Goal: Task Accomplishment & Management: Manage account settings

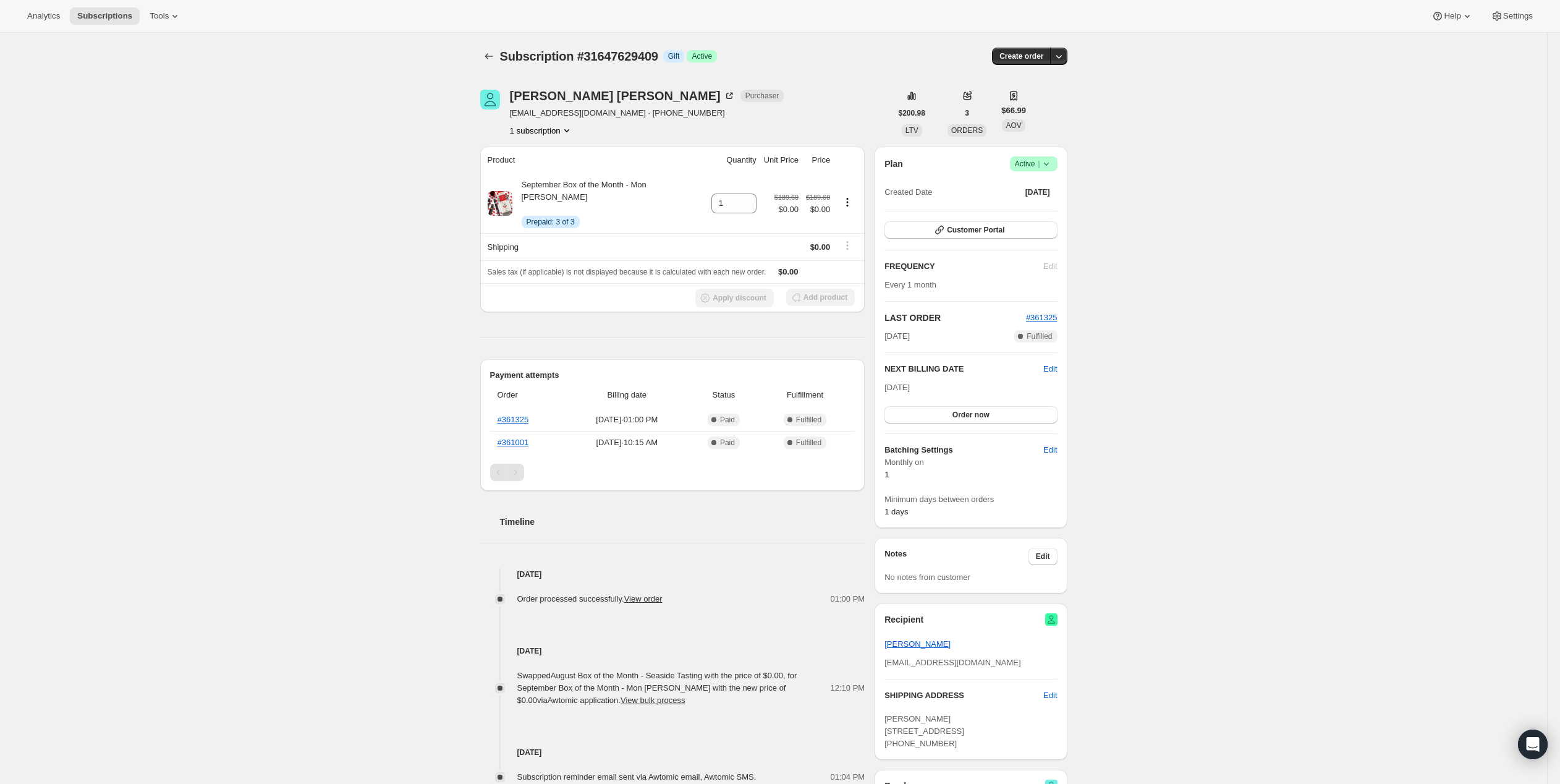
click at [1300, 245] on div "Subscription #31647629409. This page is ready Subscription #31647629409 Info Gi…" at bounding box center [774, 655] width 1547 height 1245
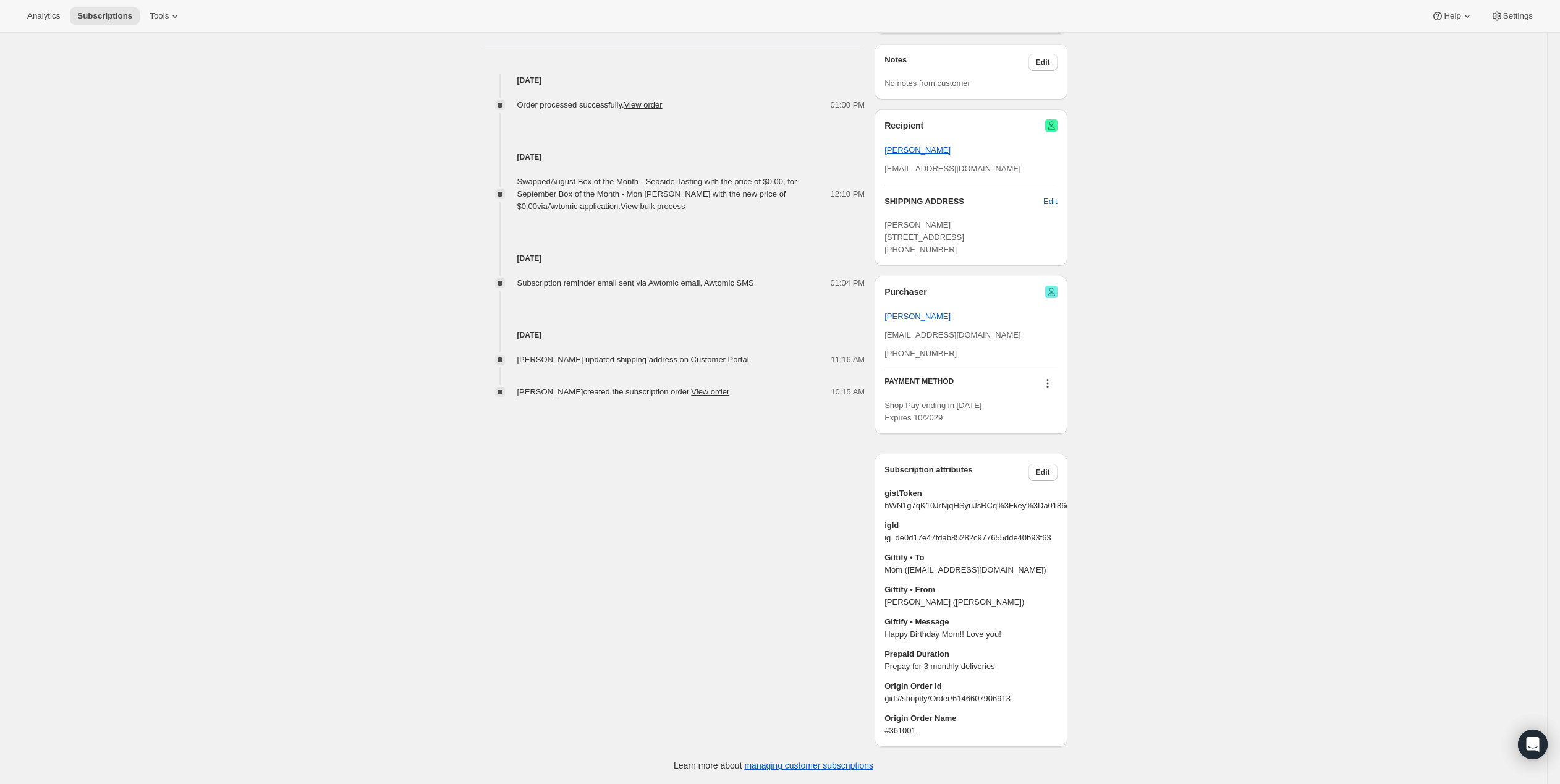
scroll to position [494, 0]
click at [1057, 208] on span "Edit" at bounding box center [1050, 201] width 14 height 12
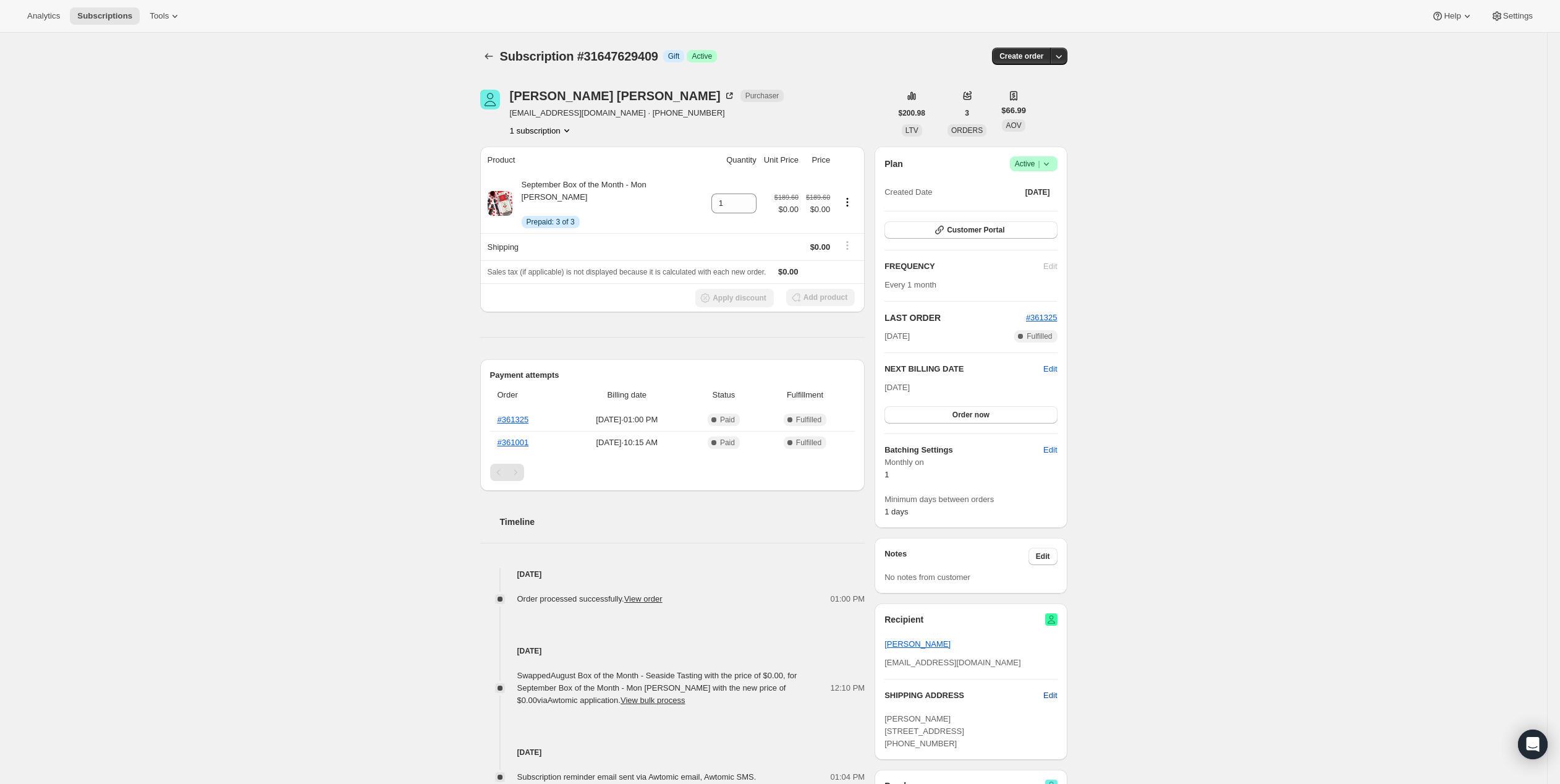
select select "ME"
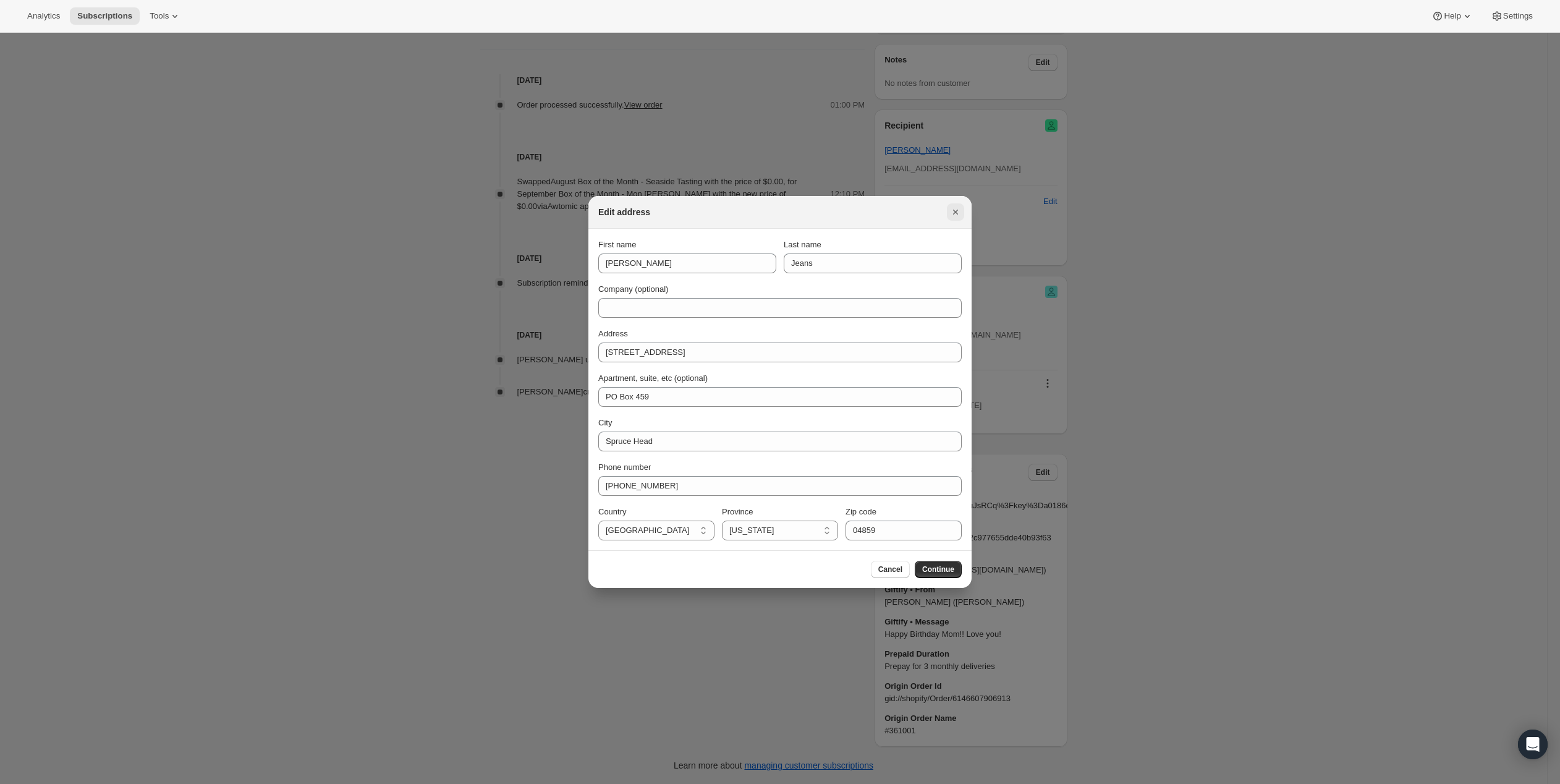
click at [961, 205] on icon "Close" at bounding box center [955, 211] width 12 height 12
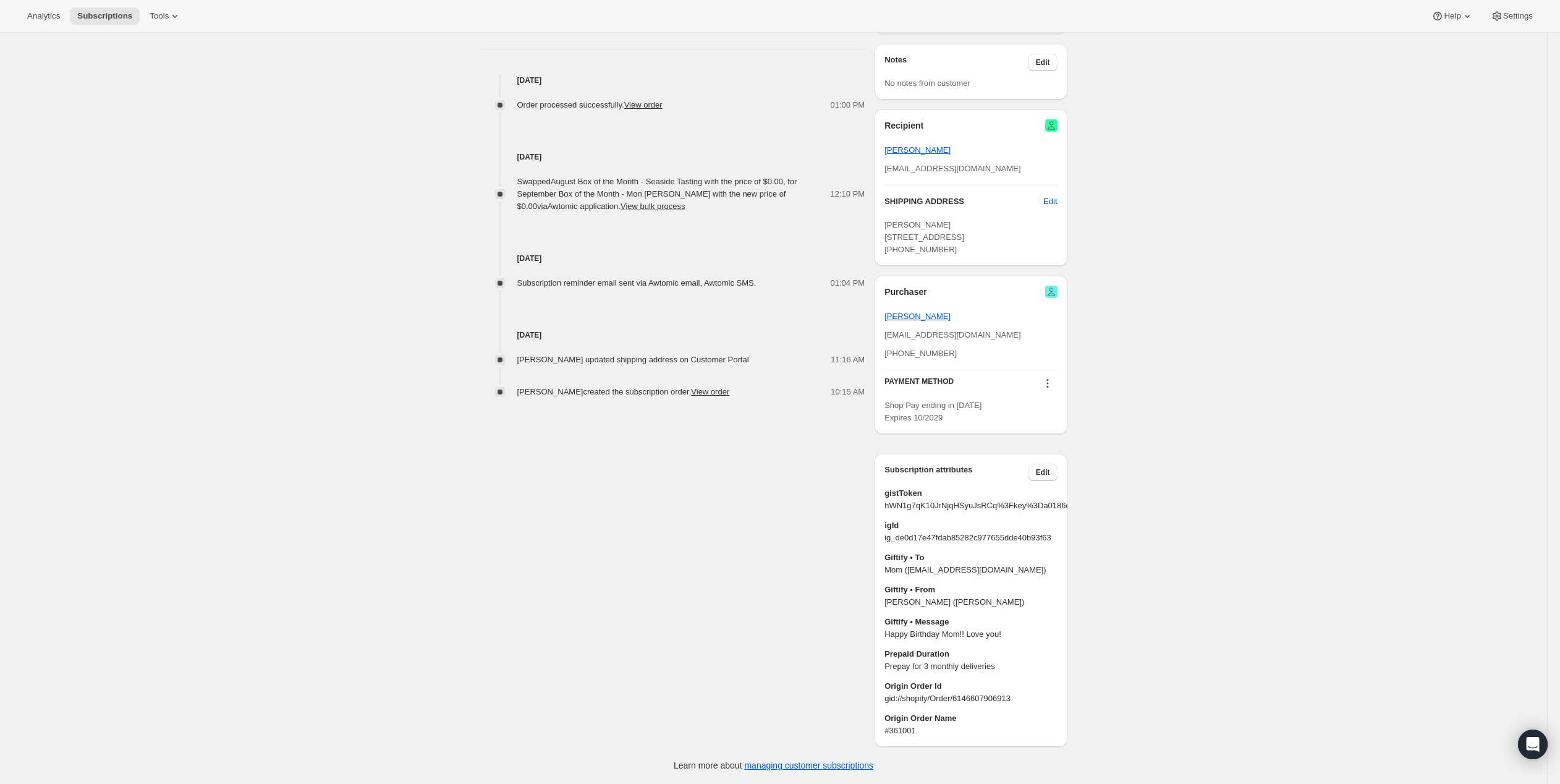
click at [1213, 321] on div "Subscription #31647629409. This page is ready Subscription #31647629409 Info Gi…" at bounding box center [774, 160] width 1547 height 1245
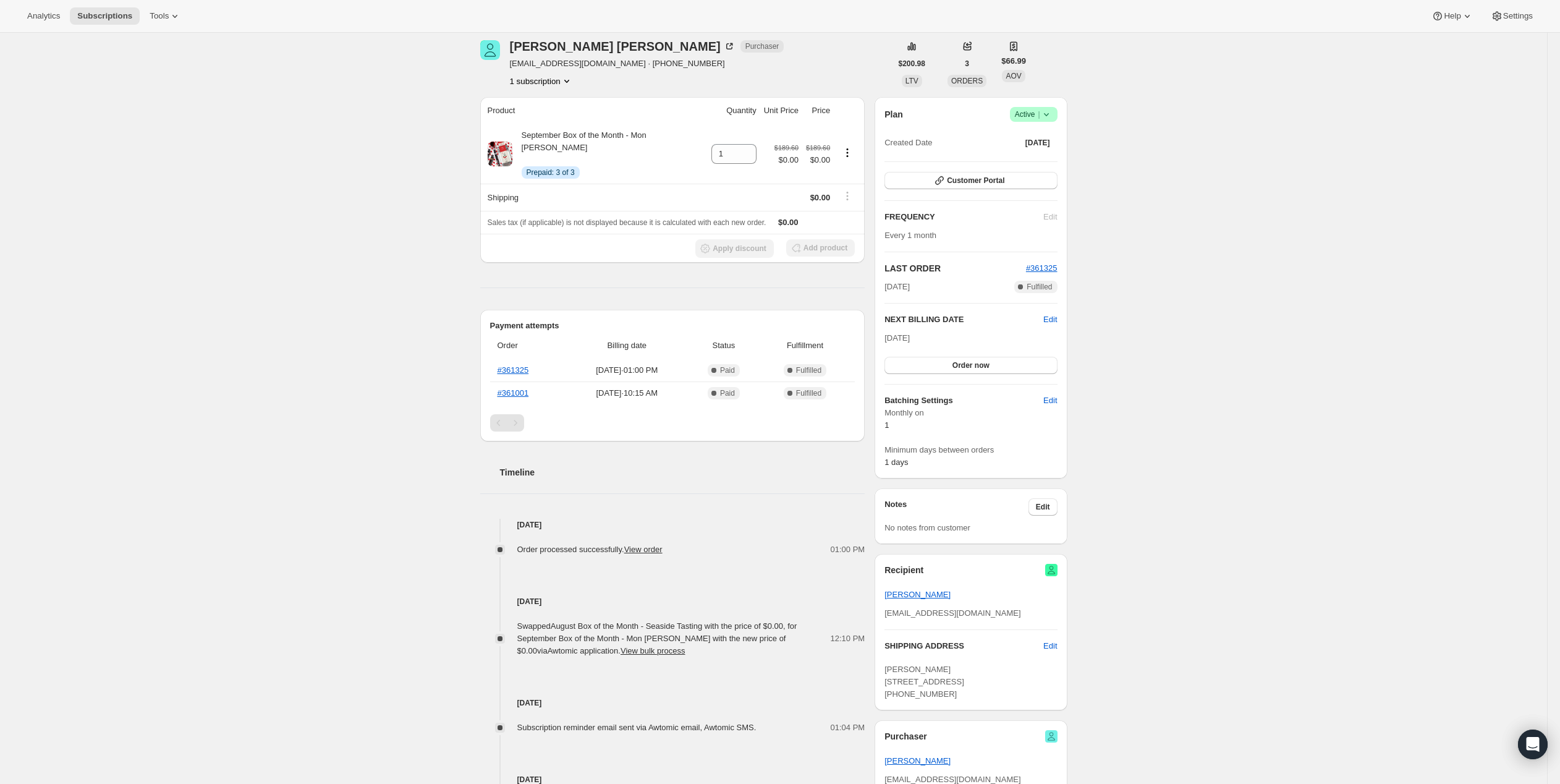
scroll to position [0, 0]
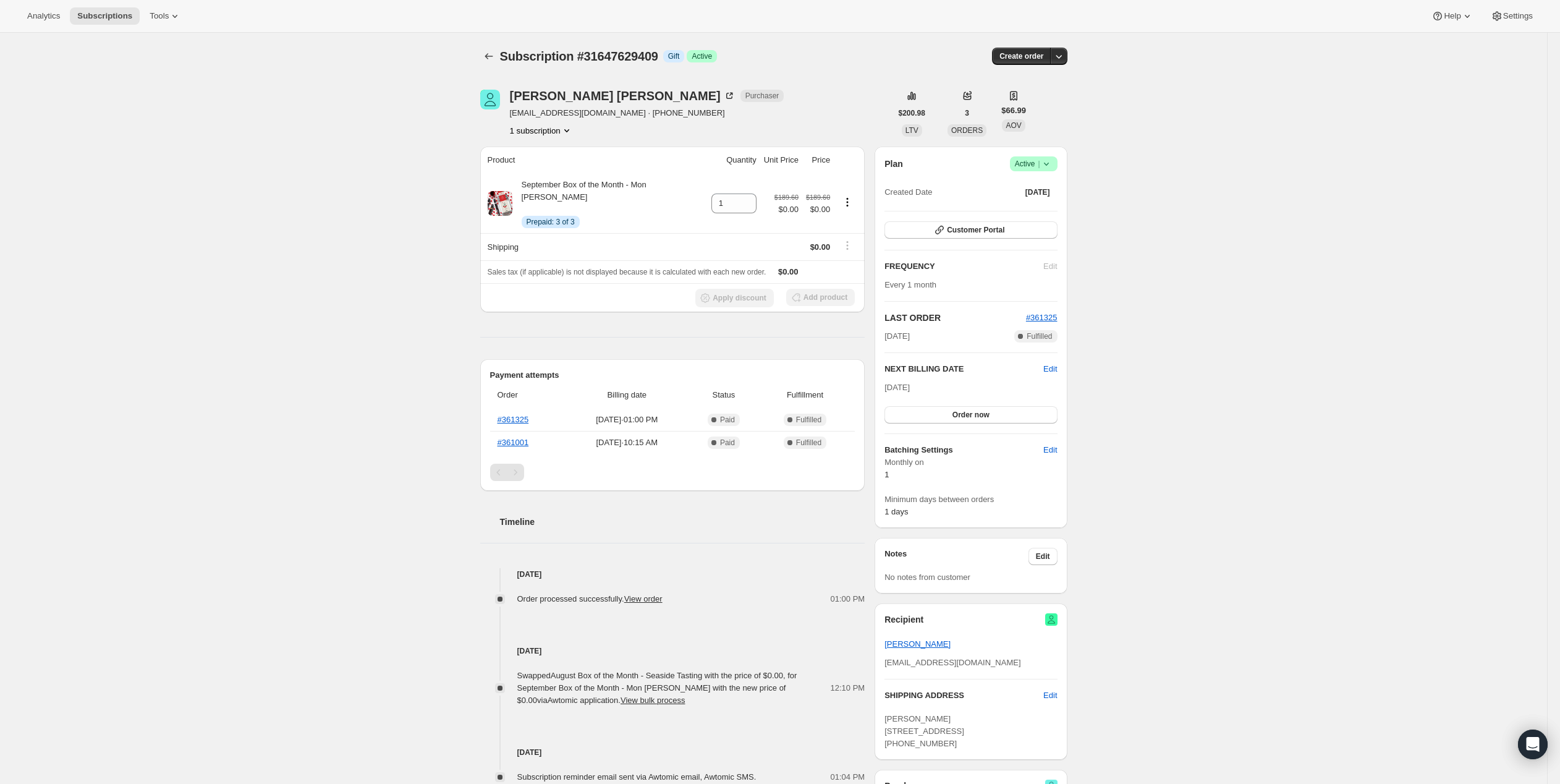
click at [1210, 321] on div "Subscription #31647629409. This page is ready Subscription #31647629409 Info Gi…" at bounding box center [774, 655] width 1547 height 1245
click at [1067, 65] on button "button" at bounding box center [1058, 56] width 18 height 18
click at [1194, 189] on div "Subscription #31647629409. This page is ready Subscription #31647629409 Info Gi…" at bounding box center [774, 655] width 1547 height 1245
click at [482, 63] on icon "Subscriptions" at bounding box center [488, 55] width 12 height 12
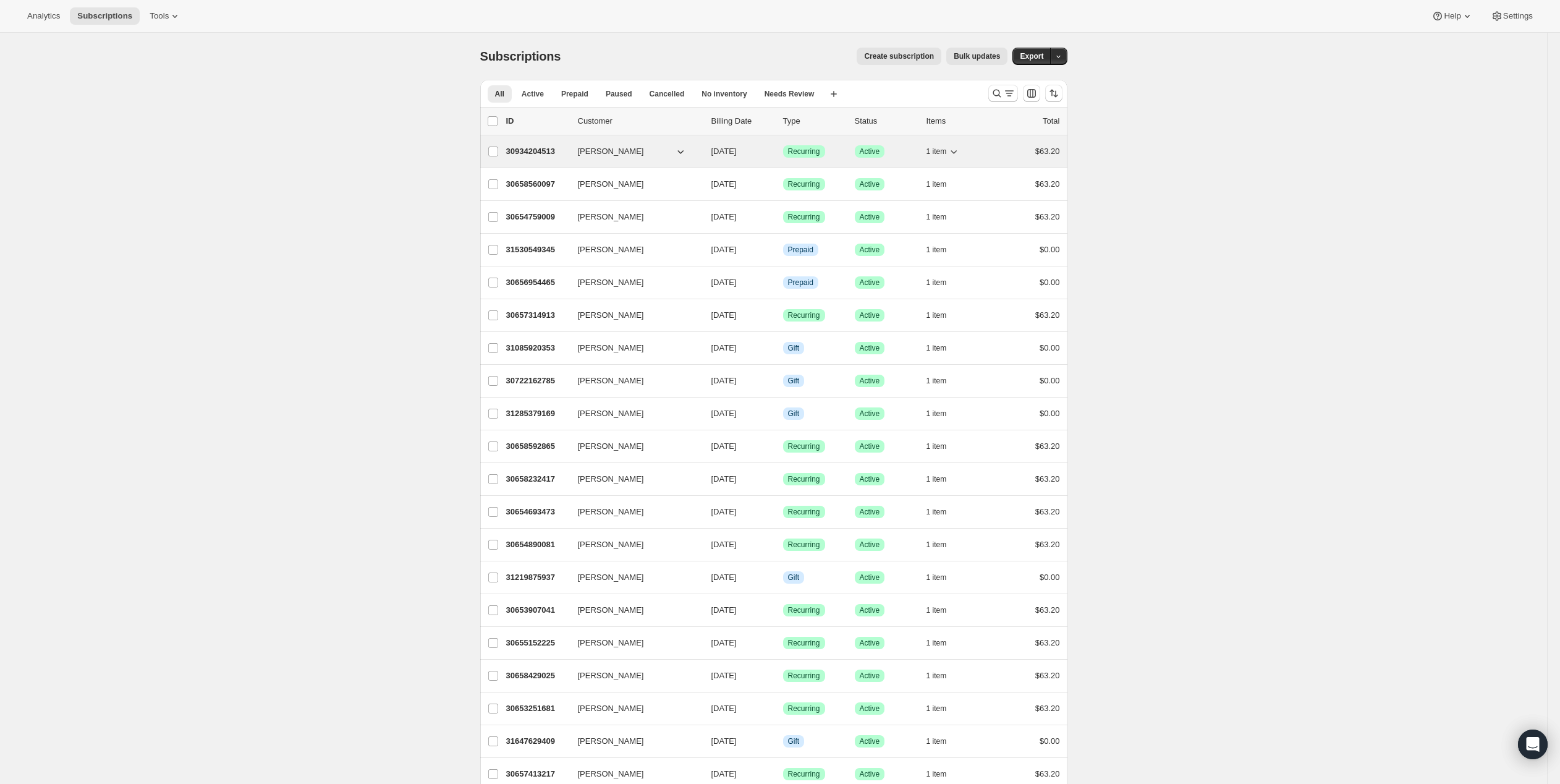
click at [542, 157] on p "30934204513" at bounding box center [537, 151] width 62 height 12
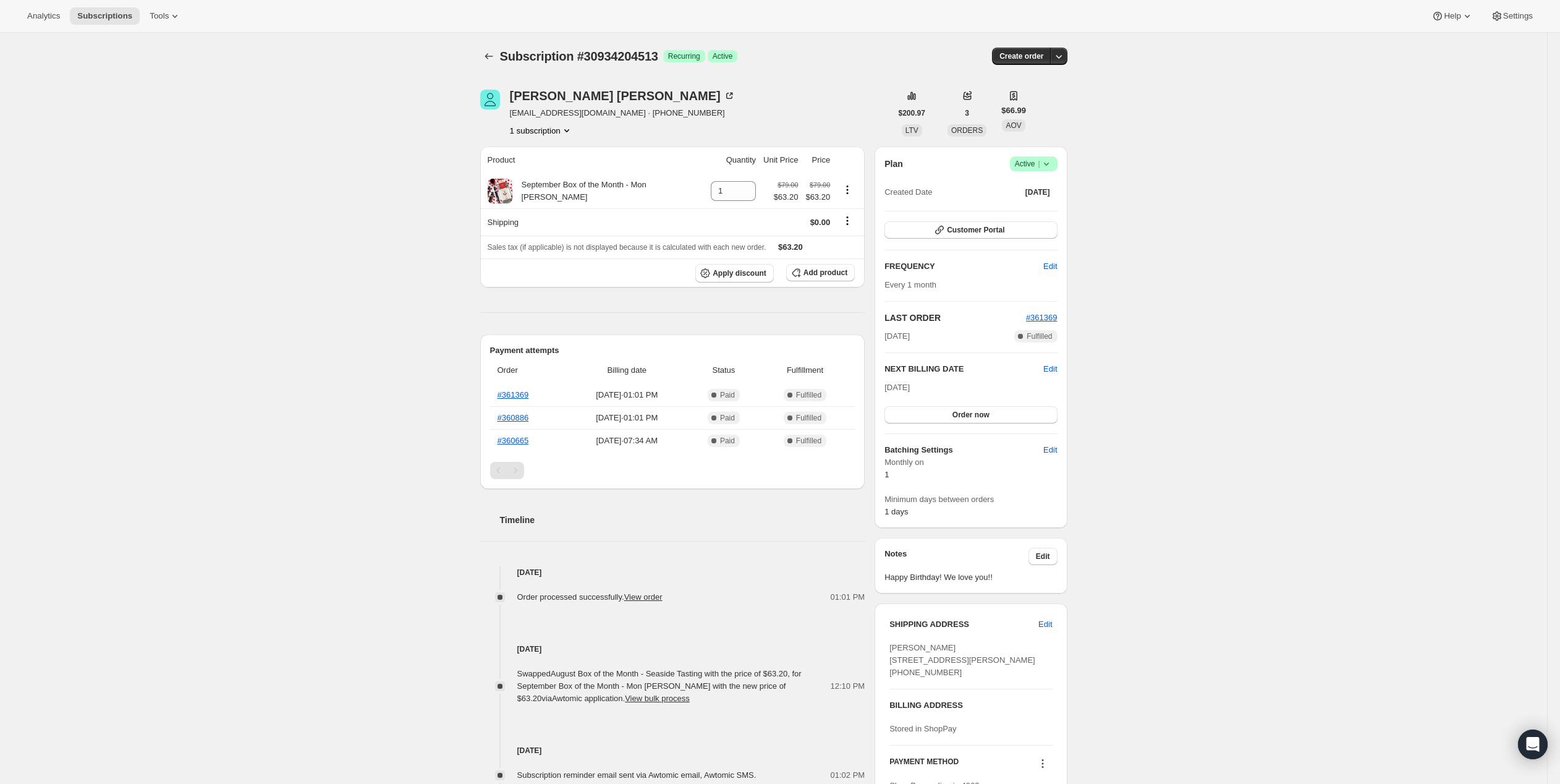
click at [1212, 327] on div "Subscription #30934204513. This page is ready Subscription #30934204513 Success…" at bounding box center [774, 549] width 1547 height 1032
click at [1065, 63] on icon "button" at bounding box center [1058, 55] width 12 height 12
click at [1176, 224] on div "Subscription #30934204513. This page is ready Subscription #30934204513 Success…" at bounding box center [774, 549] width 1547 height 1032
click at [1260, 364] on div "Subscription #30934204513. This page is ready Subscription #30934204513 Success…" at bounding box center [774, 549] width 1547 height 1032
click at [1053, 170] on icon at bounding box center [1046, 163] width 12 height 12
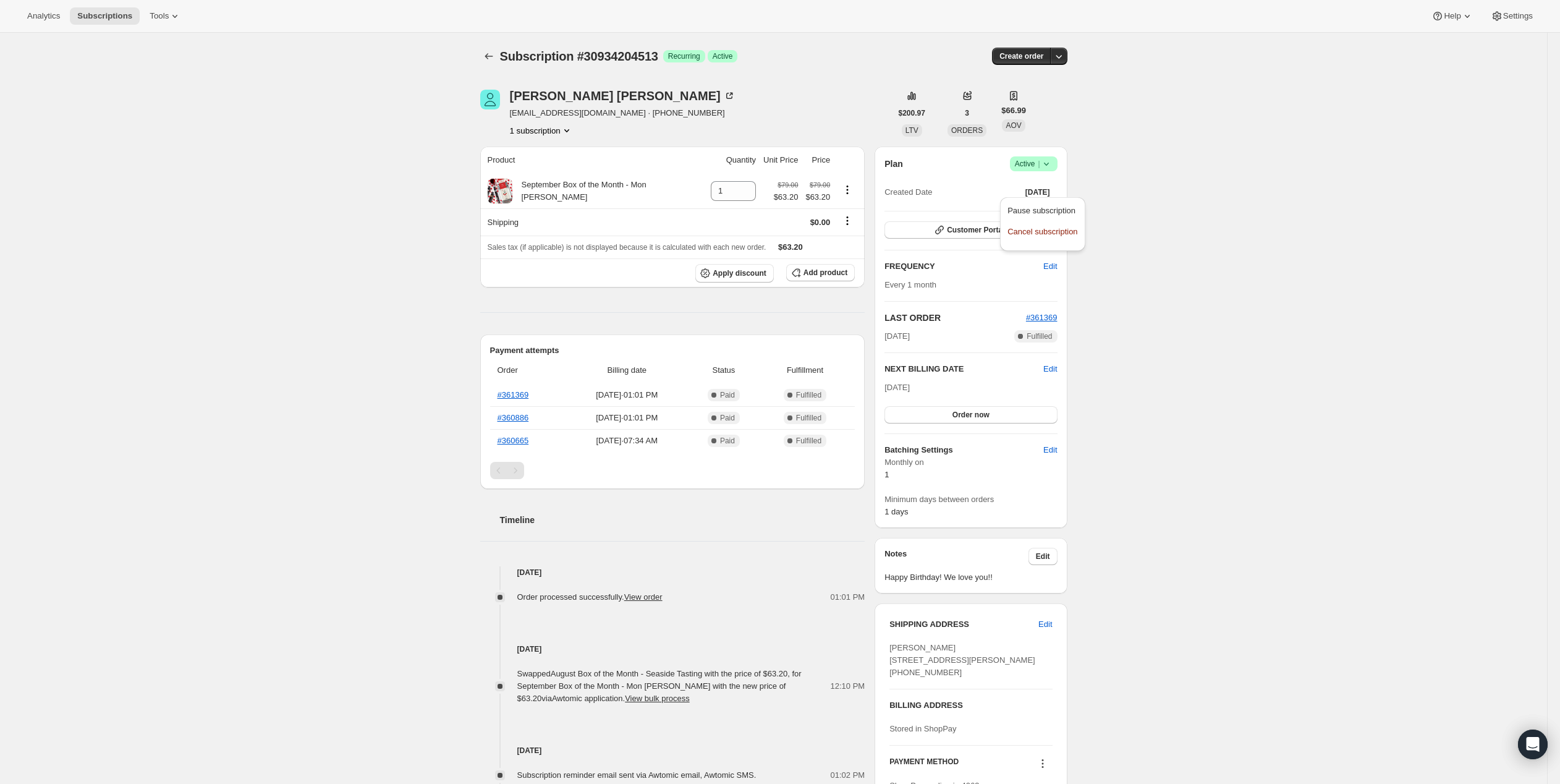
click at [1212, 327] on div "Subscription #30934204513. This page is ready Subscription #30934204513 Success…" at bounding box center [774, 549] width 1547 height 1032
click at [975, 235] on span "Customer Portal" at bounding box center [976, 230] width 58 height 10
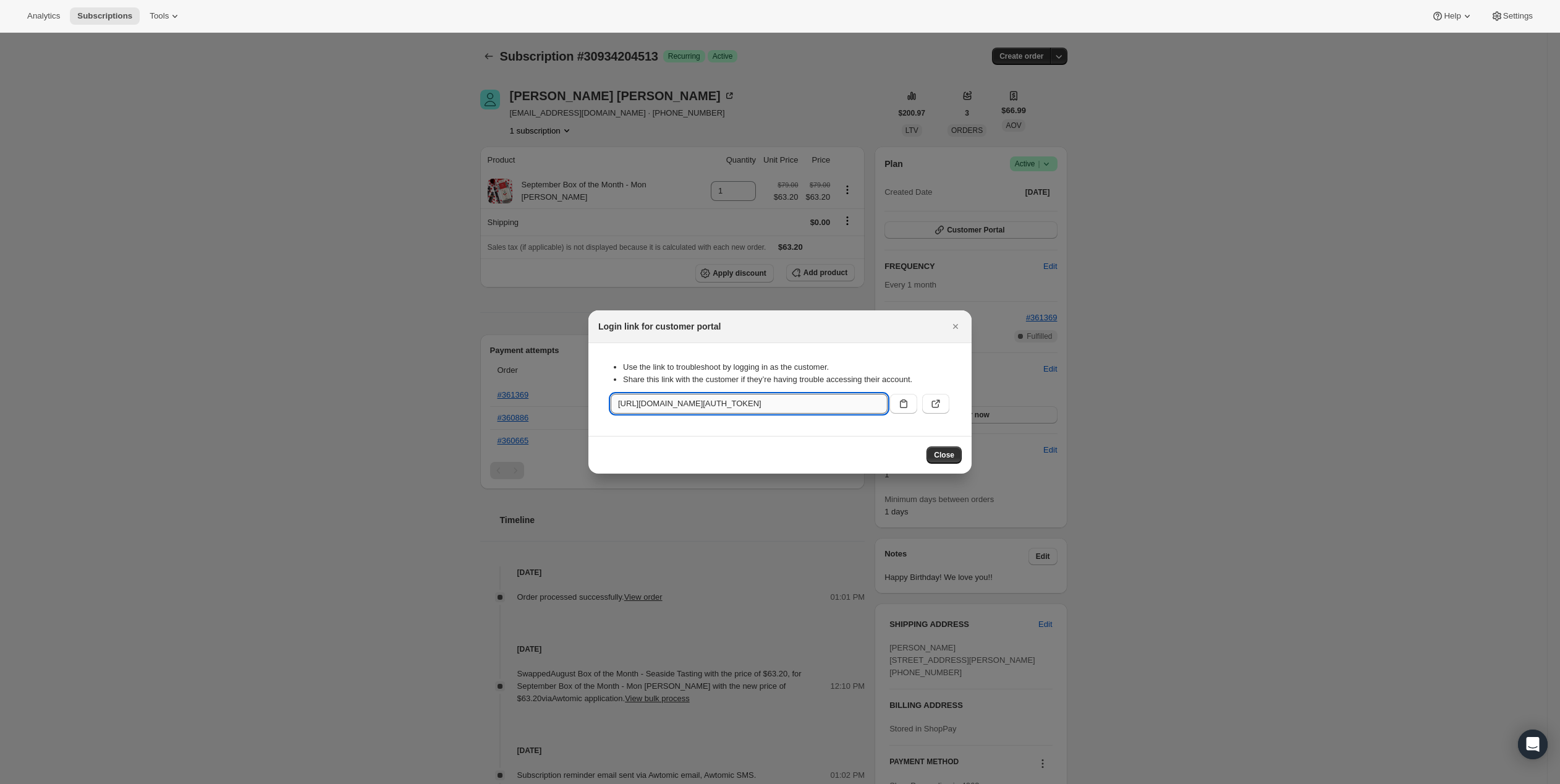
click at [778, 413] on input "[URL][DOMAIN_NAME][AUTH_TOKEN]" at bounding box center [749, 404] width 277 height 20
click at [865, 413] on input "[URL][DOMAIN_NAME][AUTH_TOKEN]" at bounding box center [749, 404] width 277 height 20
click at [942, 410] on icon ":rpf:" at bounding box center [935, 403] width 12 height 12
click at [961, 320] on icon "Close" at bounding box center [955, 326] width 12 height 12
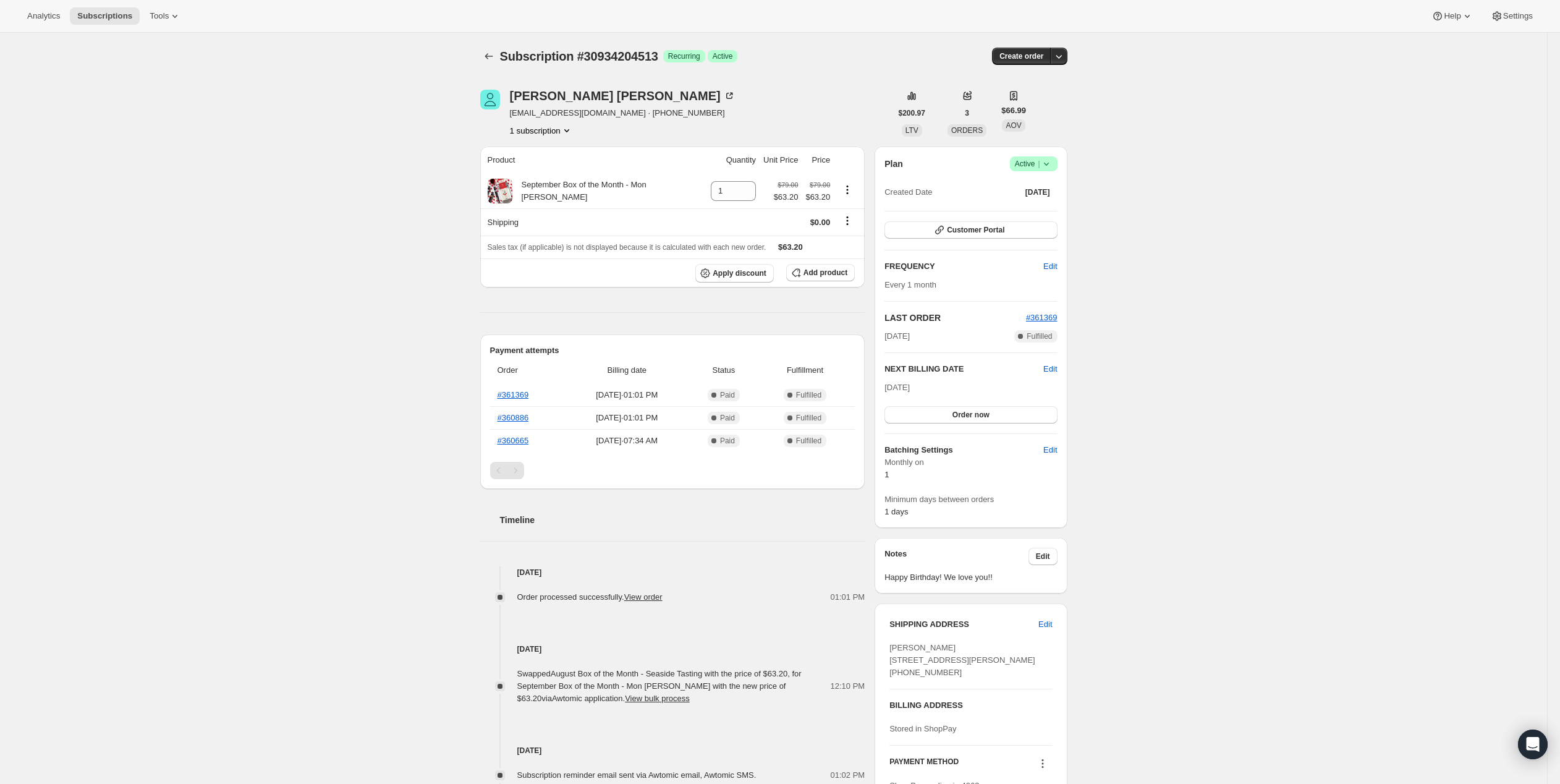
click at [1322, 368] on div "Subscription #30934204513. This page is ready Subscription #30934204513 Success…" at bounding box center [774, 549] width 1547 height 1032
